Goal: Find specific fact: Find contact information

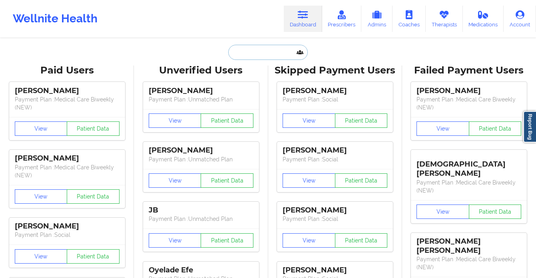
click at [266, 52] on input "text" at bounding box center [267, 52] width 79 height 15
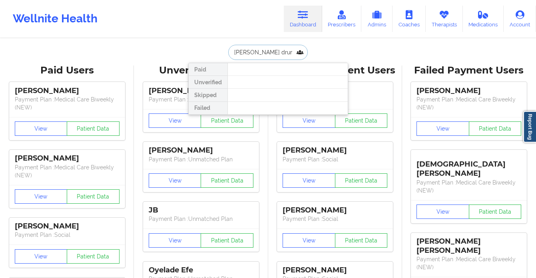
click at [263, 54] on input "[PERSON_NAME] drum" at bounding box center [267, 52] width 79 height 15
type input "drummon"
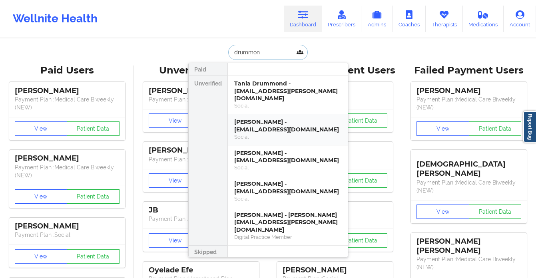
click at [236, 134] on div "Social" at bounding box center [287, 137] width 107 height 7
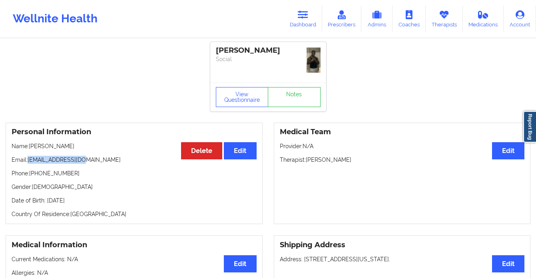
drag, startPoint x: 84, startPoint y: 163, endPoint x: 28, endPoint y: 160, distance: 55.7
click at [28, 160] on p "Email: [EMAIL_ADDRESS][DOMAIN_NAME]" at bounding box center [134, 160] width 245 height 8
copy p "[EMAIL_ADDRESS][DOMAIN_NAME]"
click at [306, 24] on link "Dashboard" at bounding box center [303, 19] width 38 height 26
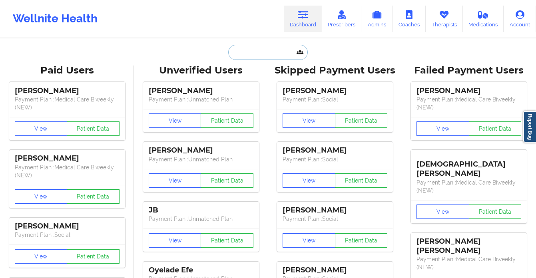
click at [246, 58] on input "text" at bounding box center [267, 52] width 79 height 15
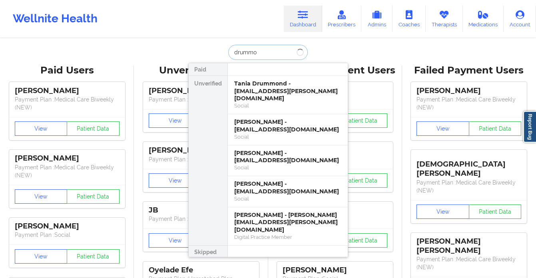
type input "drummon"
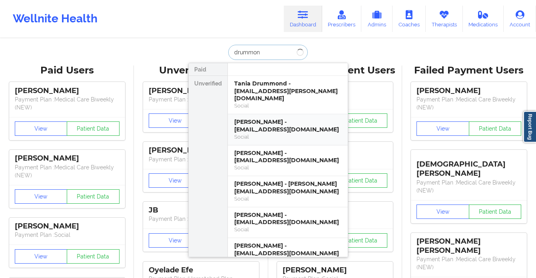
click at [245, 125] on div "[PERSON_NAME] - [EMAIL_ADDRESS][DOMAIN_NAME]" at bounding box center [287, 125] width 107 height 15
